Goal: Transaction & Acquisition: Purchase product/service

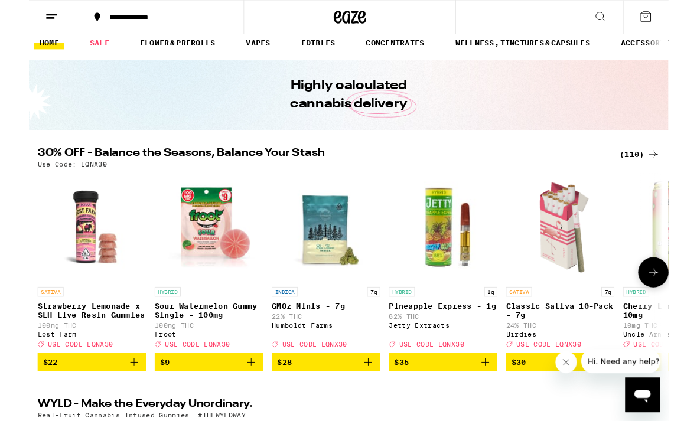
scroll to position [11, 0]
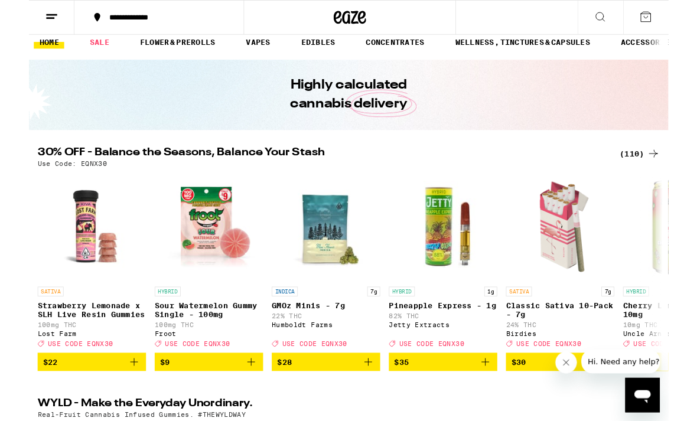
click at [661, 168] on div "(110)" at bounding box center [665, 168] width 44 height 14
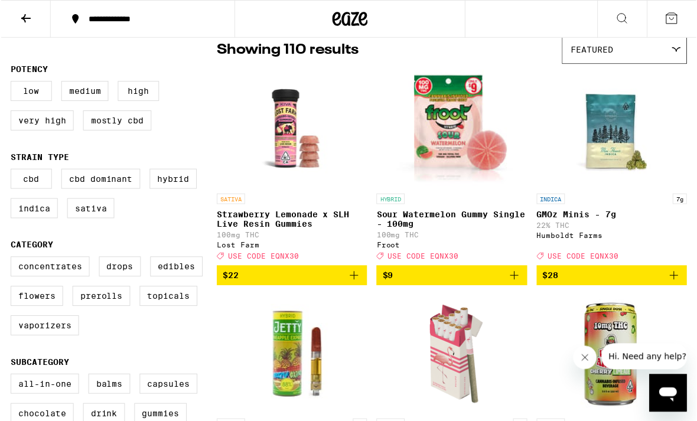
scroll to position [77, 0]
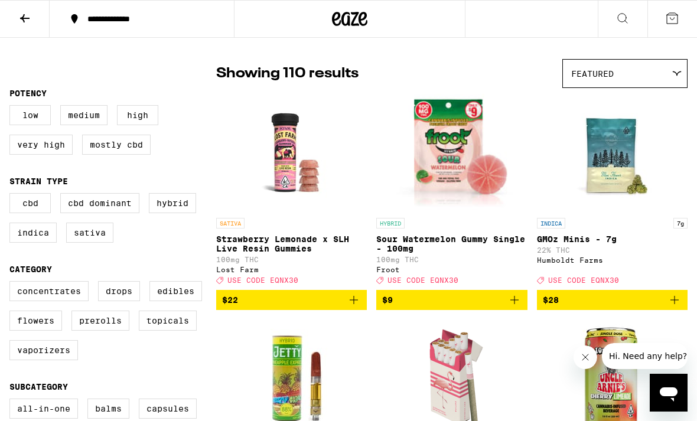
click at [516, 307] on icon "Add to bag" at bounding box center [514, 300] width 14 height 14
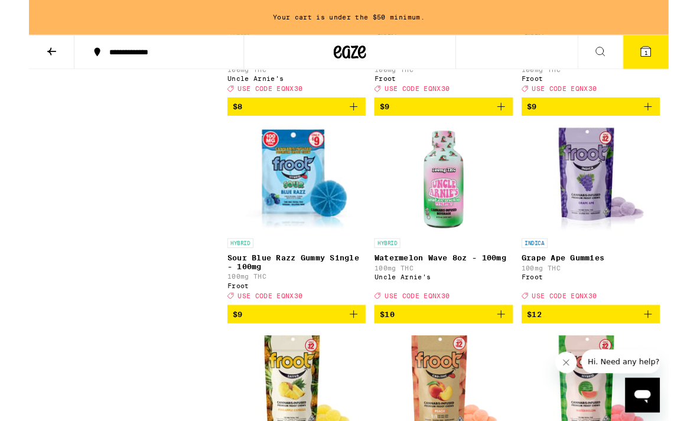
scroll to position [1215, 0]
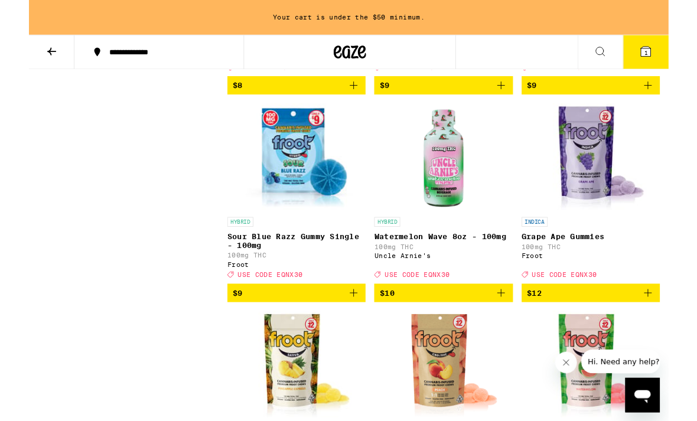
click at [329, 326] on span "$9" at bounding box center [291, 319] width 139 height 14
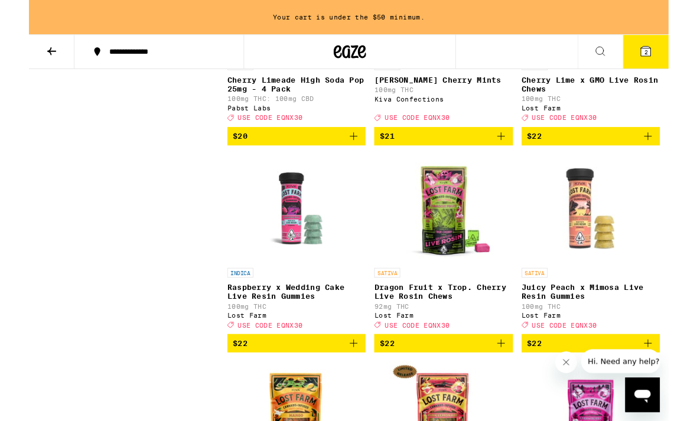
scroll to position [2348, 0]
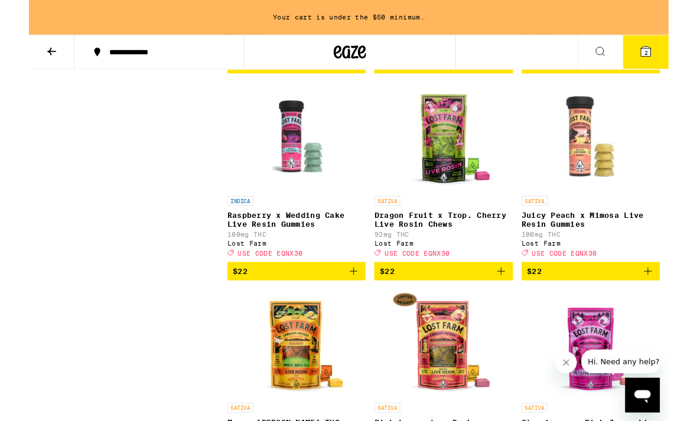
click at [442, 302] on span "$22" at bounding box center [451, 295] width 139 height 14
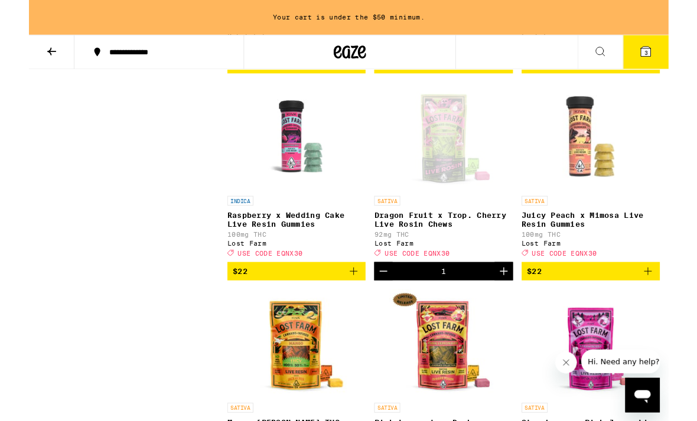
click at [385, 302] on icon "Decrement" at bounding box center [386, 295] width 14 height 14
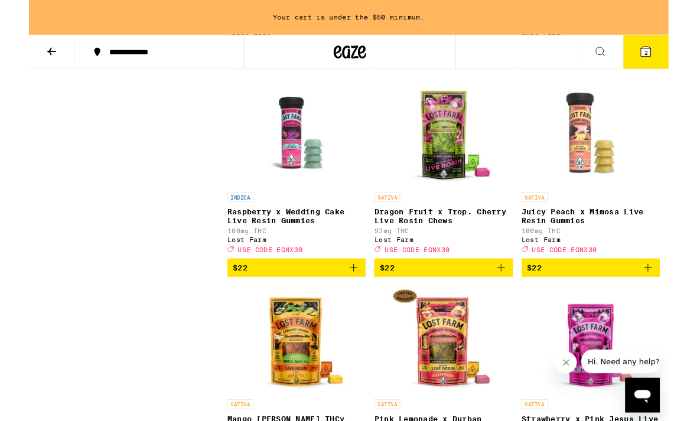
scroll to position [2389, 0]
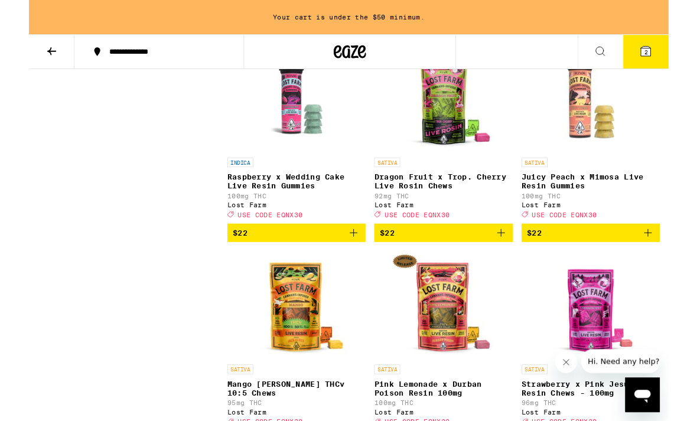
click at [546, 259] on span "$22" at bounding box center [551, 253] width 16 height 9
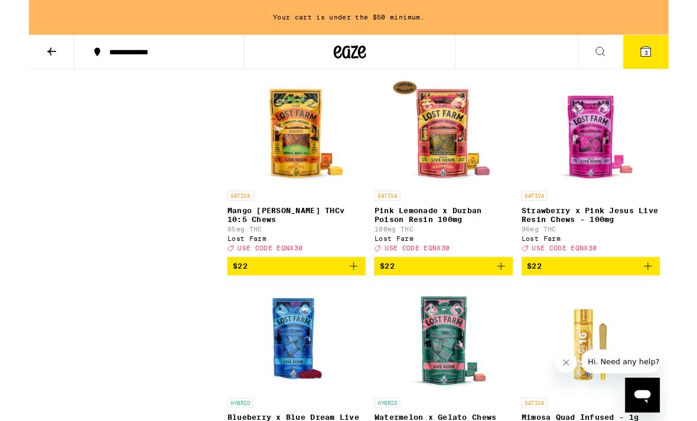
scroll to position [2580, 0]
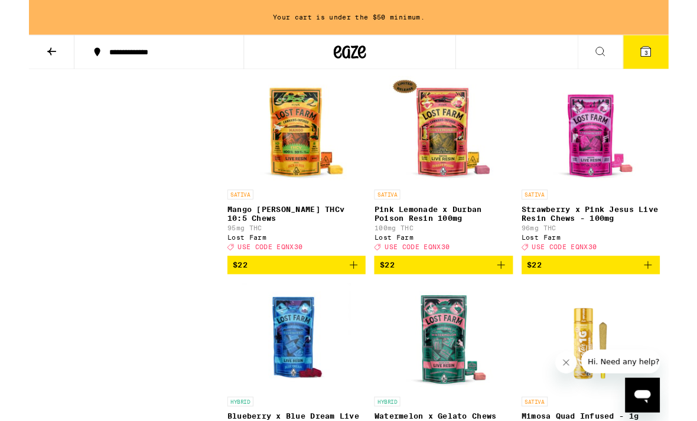
click at [516, 293] on icon "Add to bag" at bounding box center [514, 289] width 8 height 8
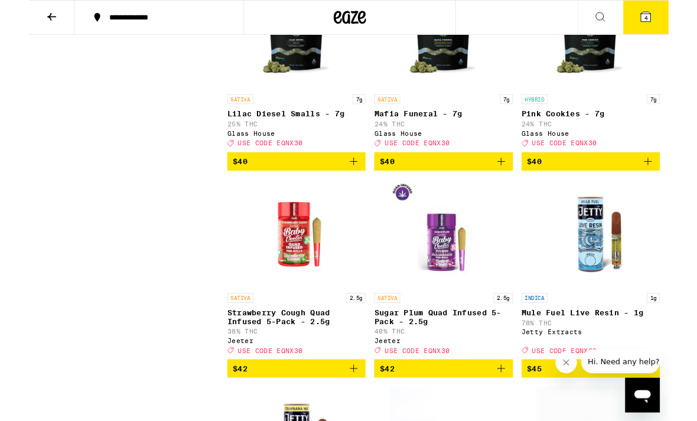
scroll to position [6405, 0]
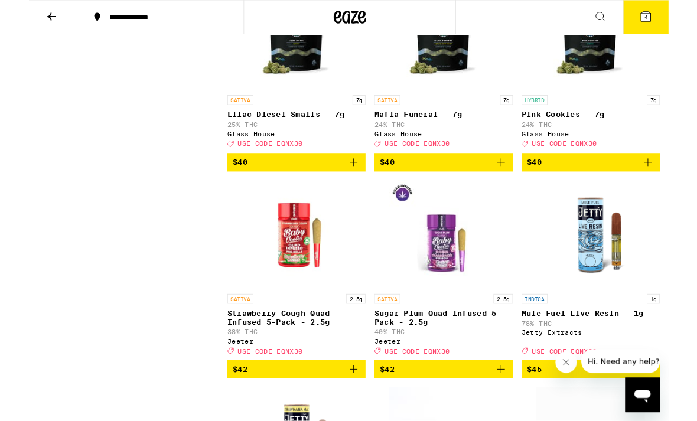
click at [354, 181] on icon "Add to bag" at bounding box center [353, 177] width 8 height 8
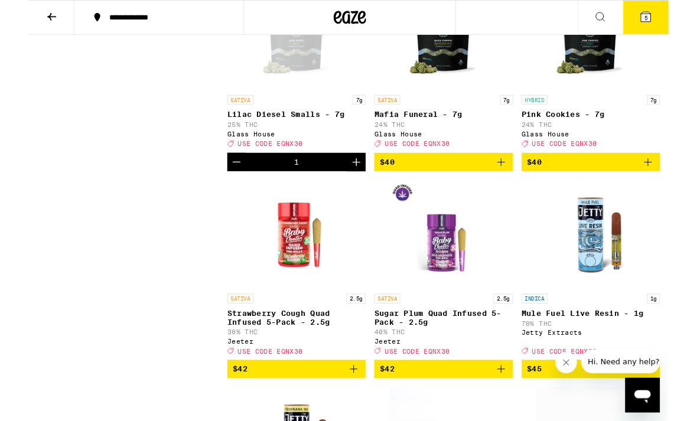
click at [519, 184] on icon "Add to bag" at bounding box center [514, 176] width 14 height 14
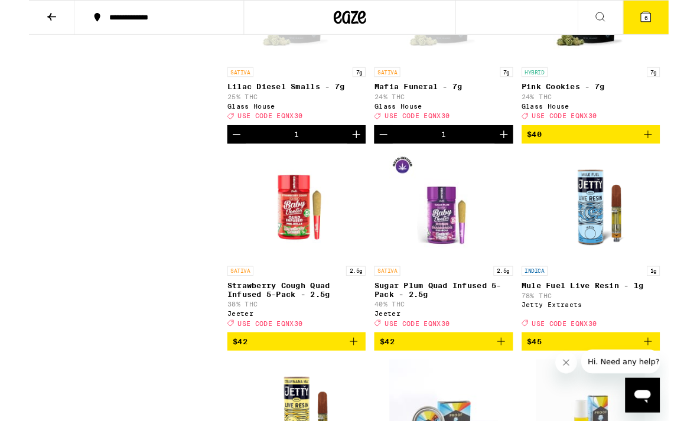
scroll to position [6455, 0]
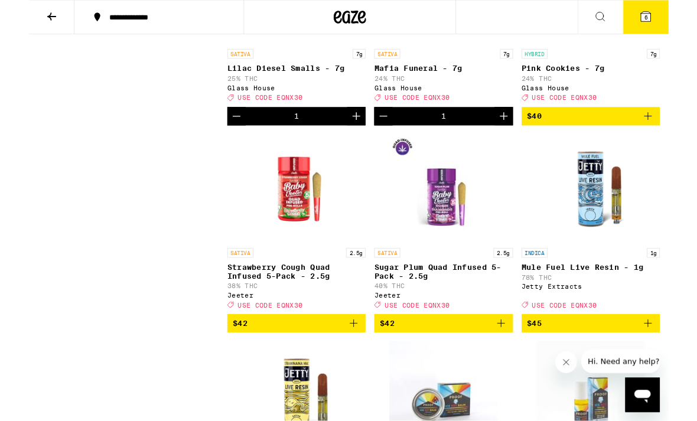
click at [563, 134] on span "$40" at bounding box center [612, 127] width 139 height 14
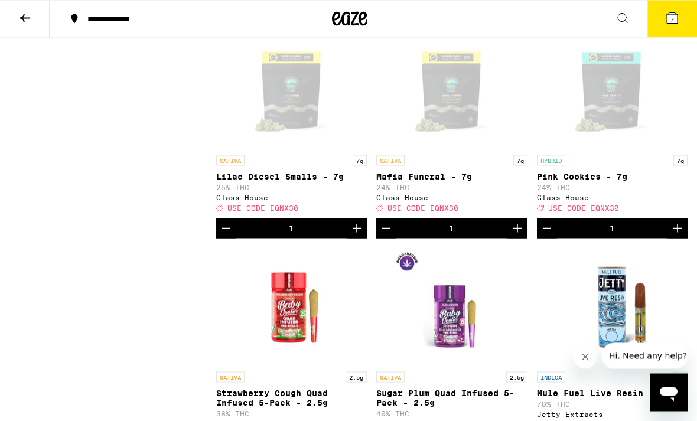
click at [555, 19] on span "$40" at bounding box center [612, 12] width 139 height 14
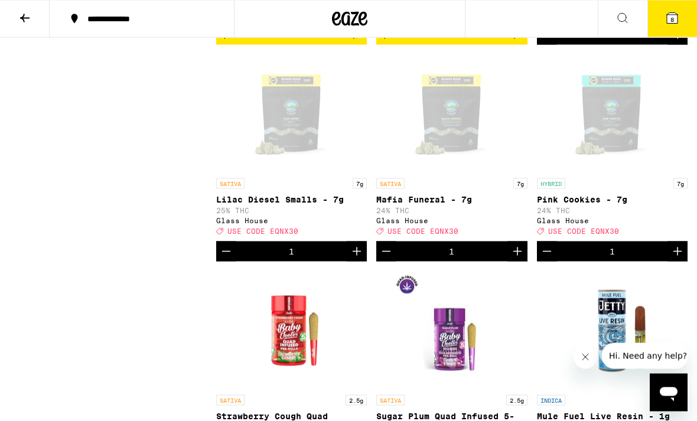
scroll to position [6315, 0]
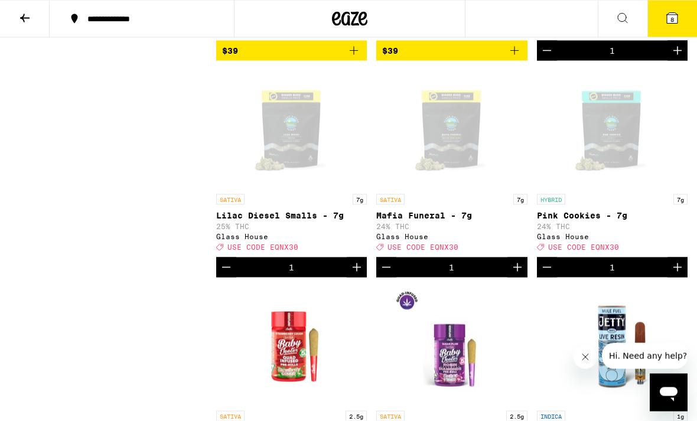
click at [676, 22] on icon at bounding box center [672, 18] width 11 height 11
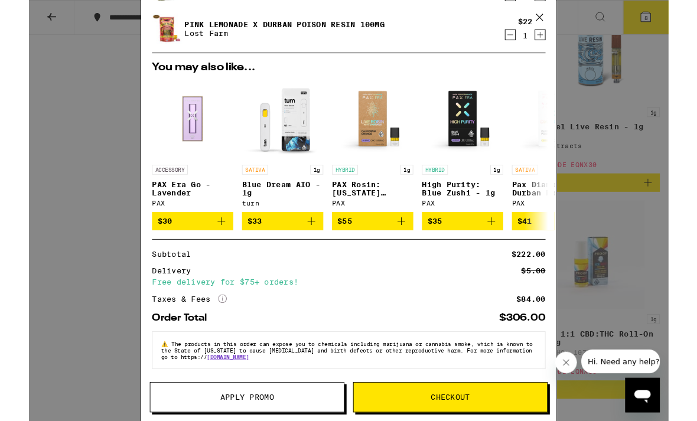
scroll to position [334, 0]
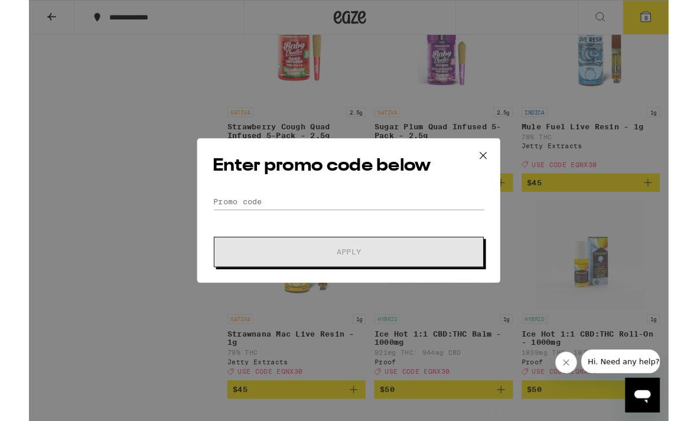
click at [295, 204] on div "Enter promo code below Promo Code Apply" at bounding box center [348, 230] width 331 height 158
drag, startPoint x: 262, startPoint y: 227, endPoint x: 262, endPoint y: 219, distance: 8.3
click at [262, 227] on input "Promo Code" at bounding box center [348, 220] width 296 height 18
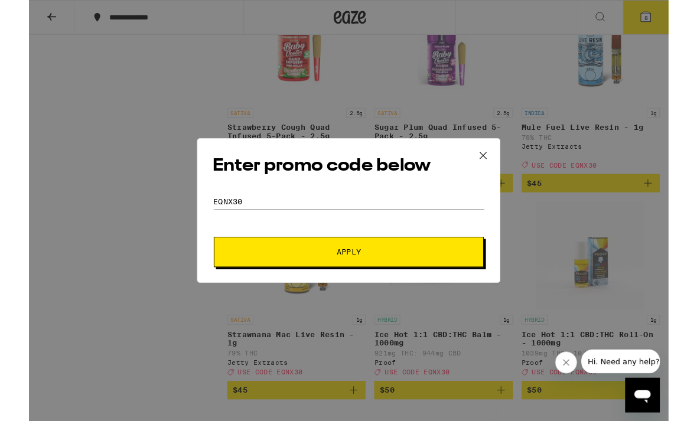
type input "EQNX30"
click at [328, 271] on button "Apply" at bounding box center [348, 274] width 294 height 33
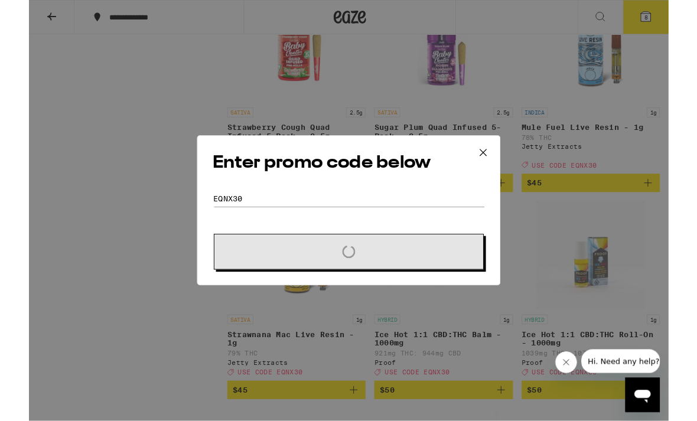
scroll to position [6609, 0]
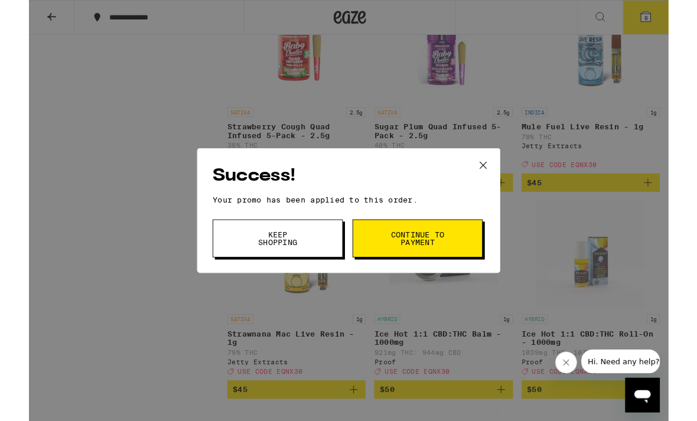
click at [498, 181] on icon at bounding box center [495, 180] width 18 height 18
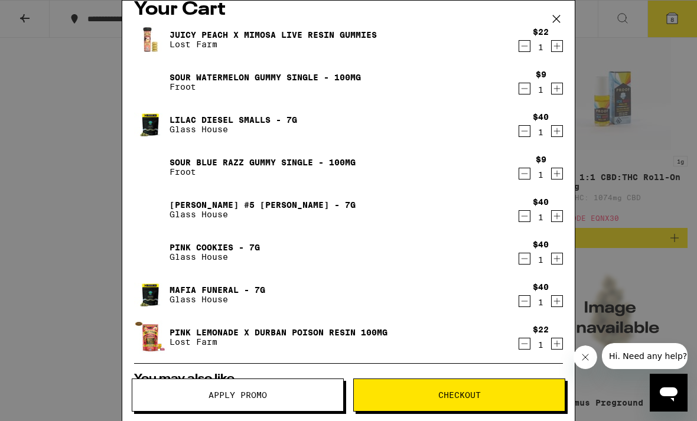
scroll to position [18, 0]
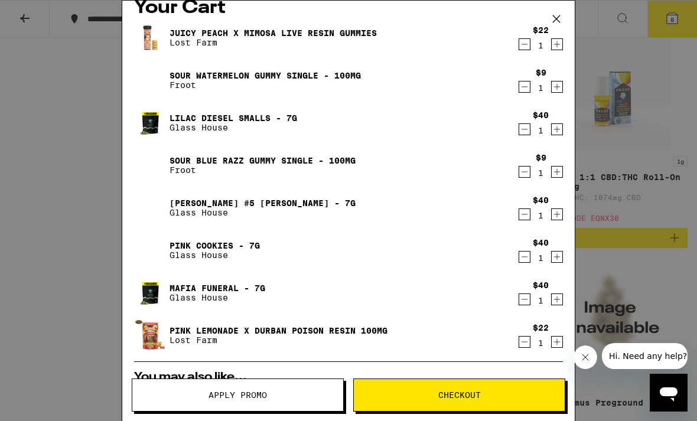
click at [522, 175] on icon "Decrement" at bounding box center [524, 172] width 11 height 14
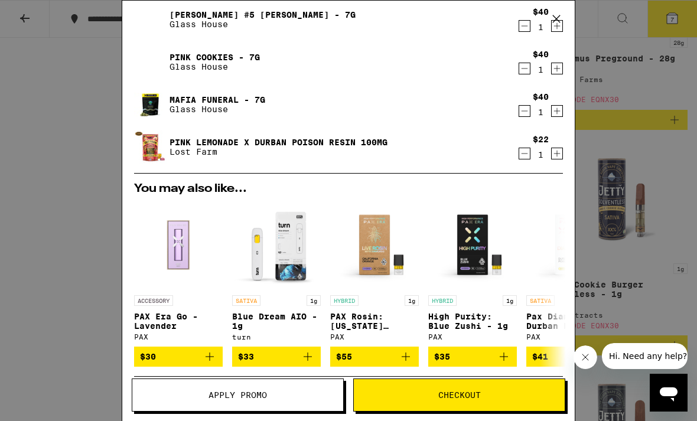
scroll to position [167, 0]
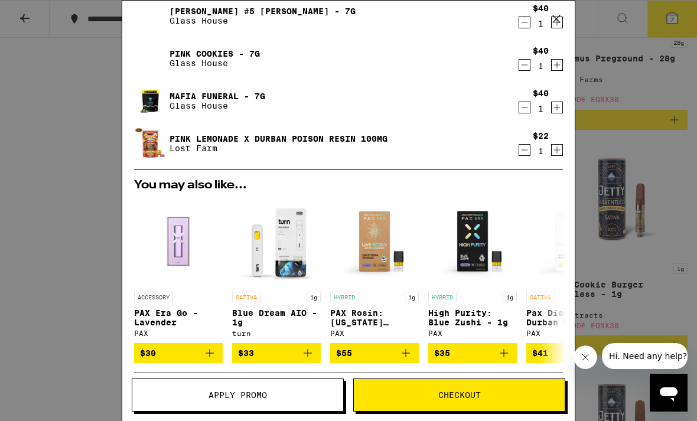
click at [45, 263] on div "Your Cart Juicy Peach x Mimosa Live Resin Gummies Lost Farm $22 1 Sour Watermel…" at bounding box center [348, 210] width 697 height 421
